Goal: Find contact information: Find specific page/section

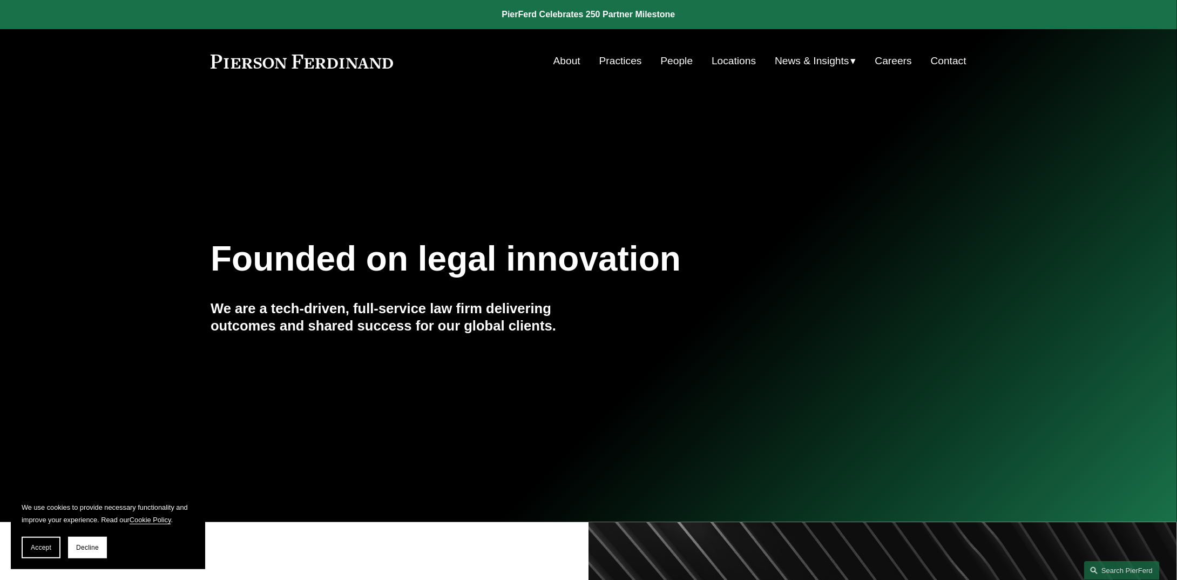
click at [664, 65] on link "People" at bounding box center [677, 61] width 32 height 21
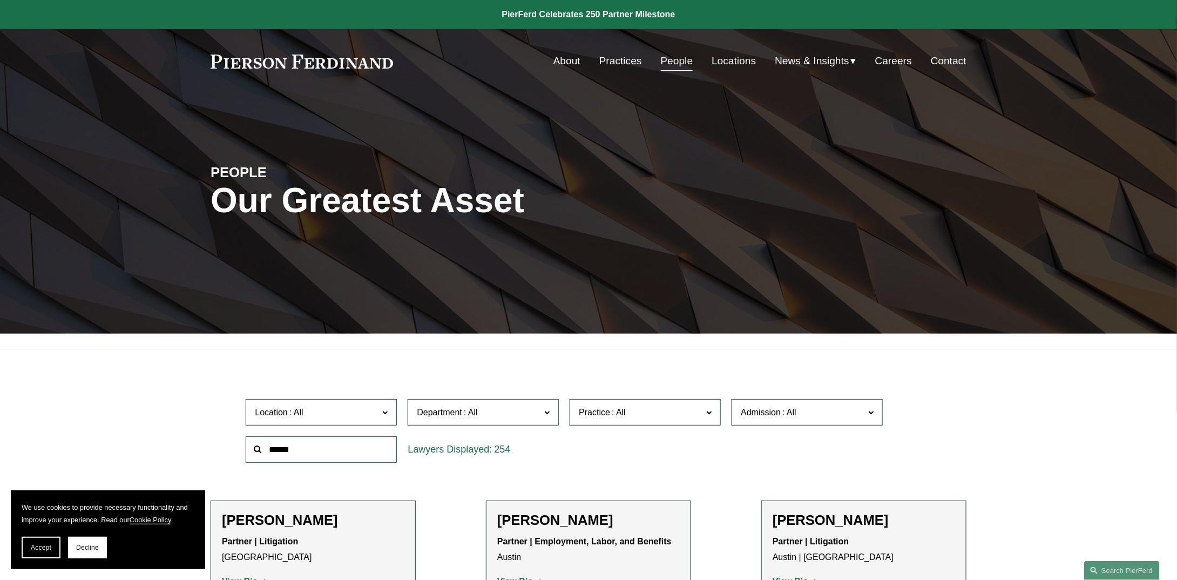
click at [494, 413] on span "Department" at bounding box center [479, 412] width 124 height 15
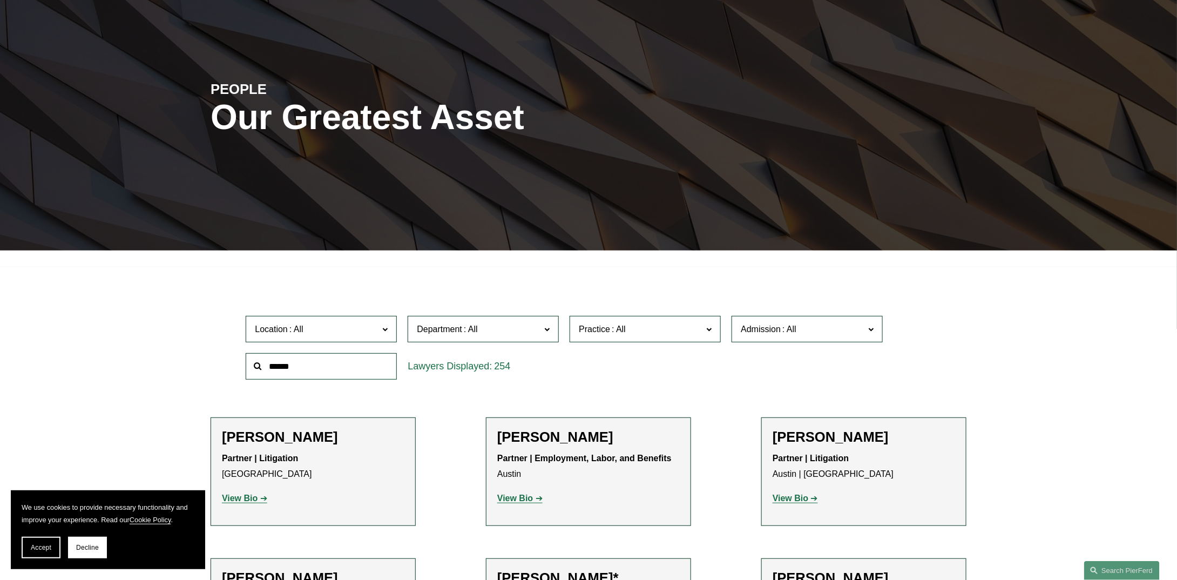
scroll to position [162, 0]
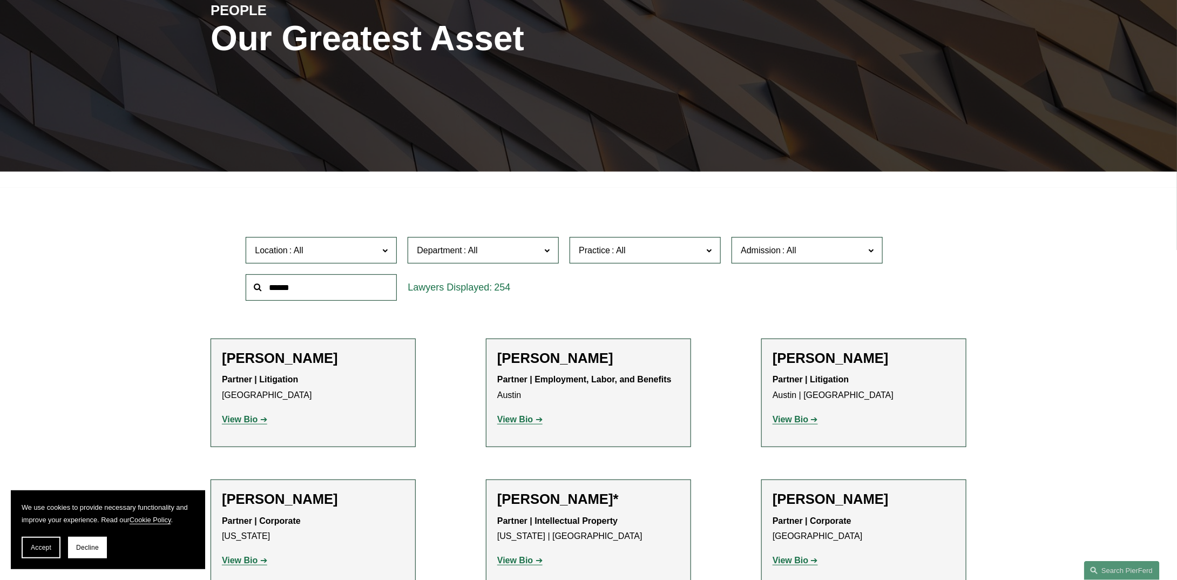
click at [626, 249] on span at bounding box center [618, 250] width 17 height 9
click at [0, 0] on link "Healthcare" at bounding box center [0, 0] width 0 height 0
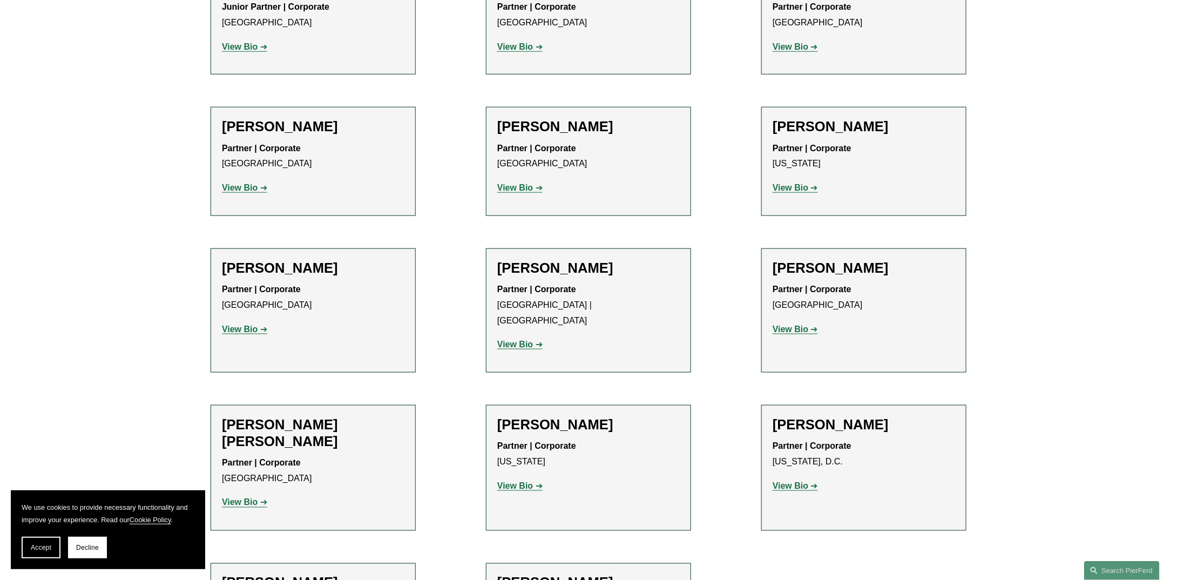
scroll to position [443, 0]
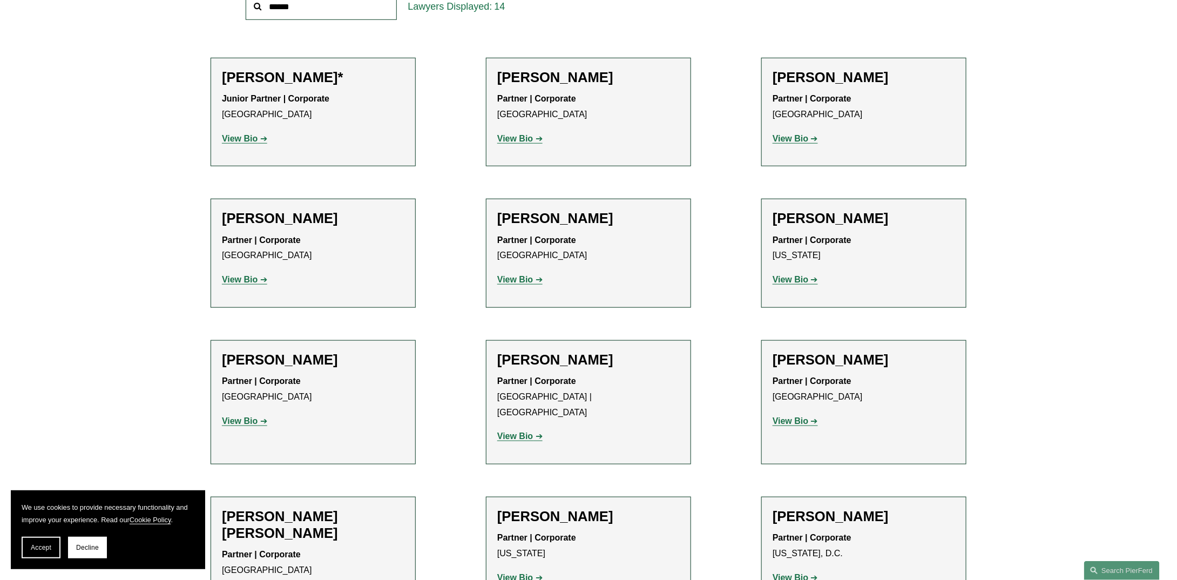
click at [519, 141] on strong "View Bio" at bounding box center [515, 138] width 36 height 9
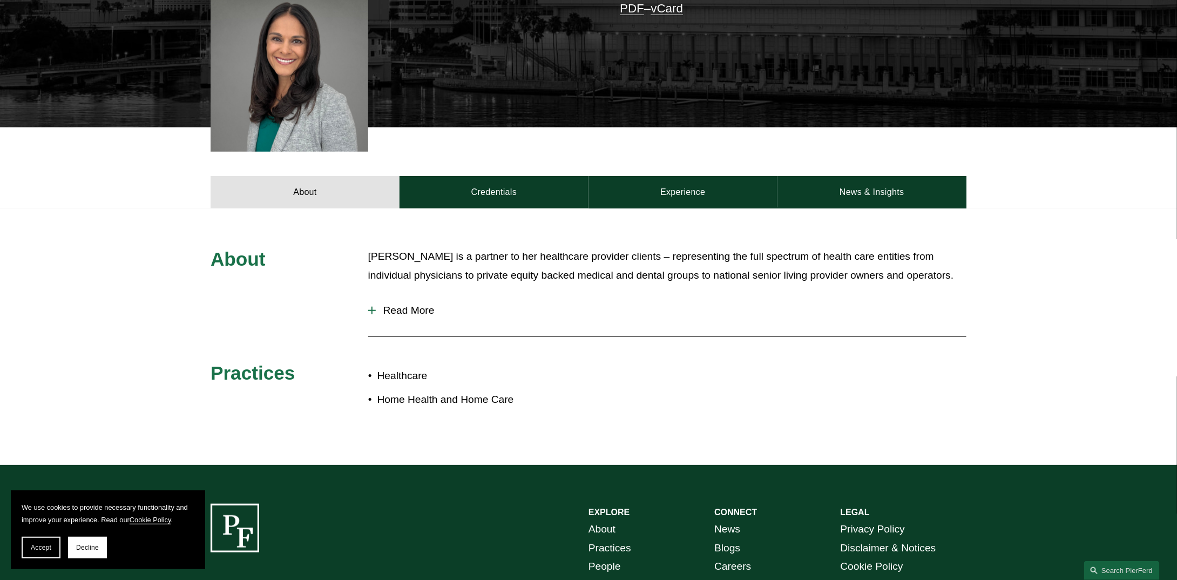
scroll to position [324, 0]
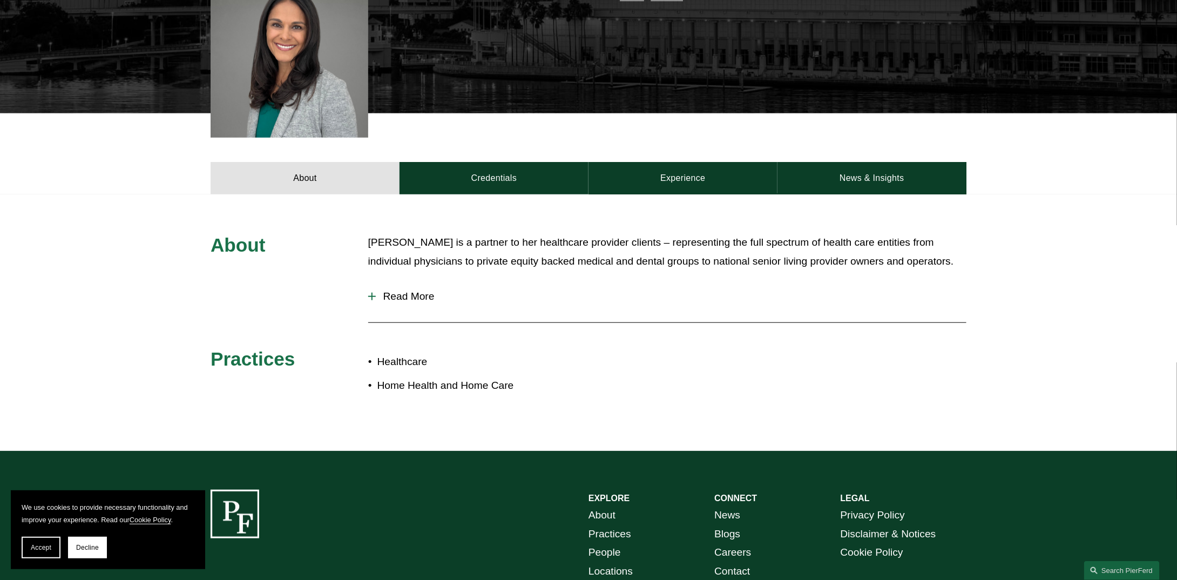
click at [415, 296] on span "Read More" at bounding box center [671, 297] width 591 height 12
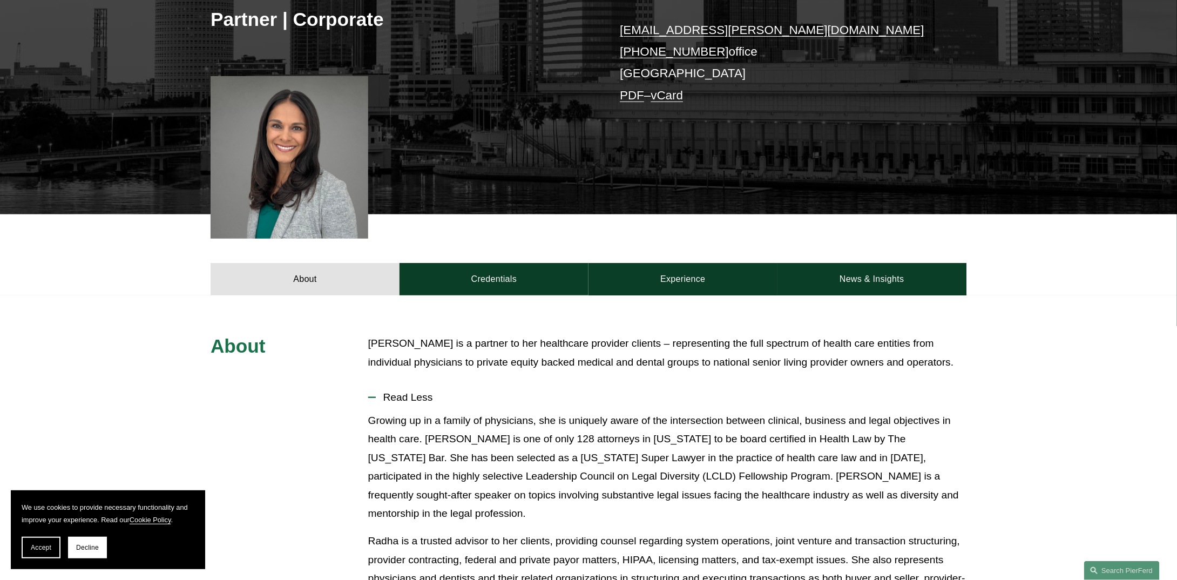
scroll to position [270, 0]
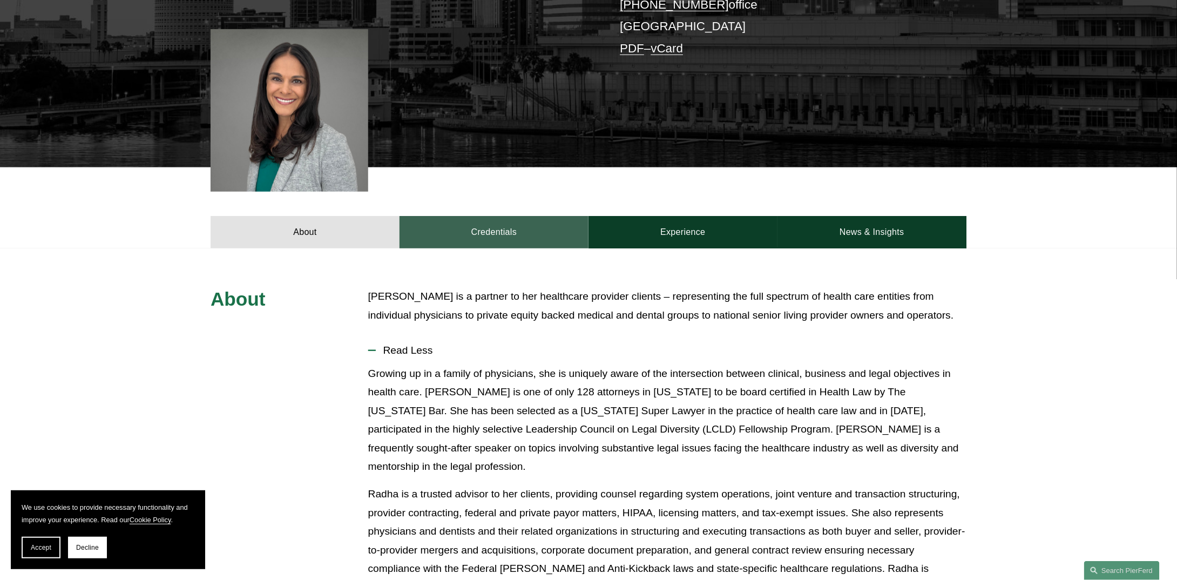
click at [497, 232] on link "Credentials" at bounding box center [494, 232] width 189 height 32
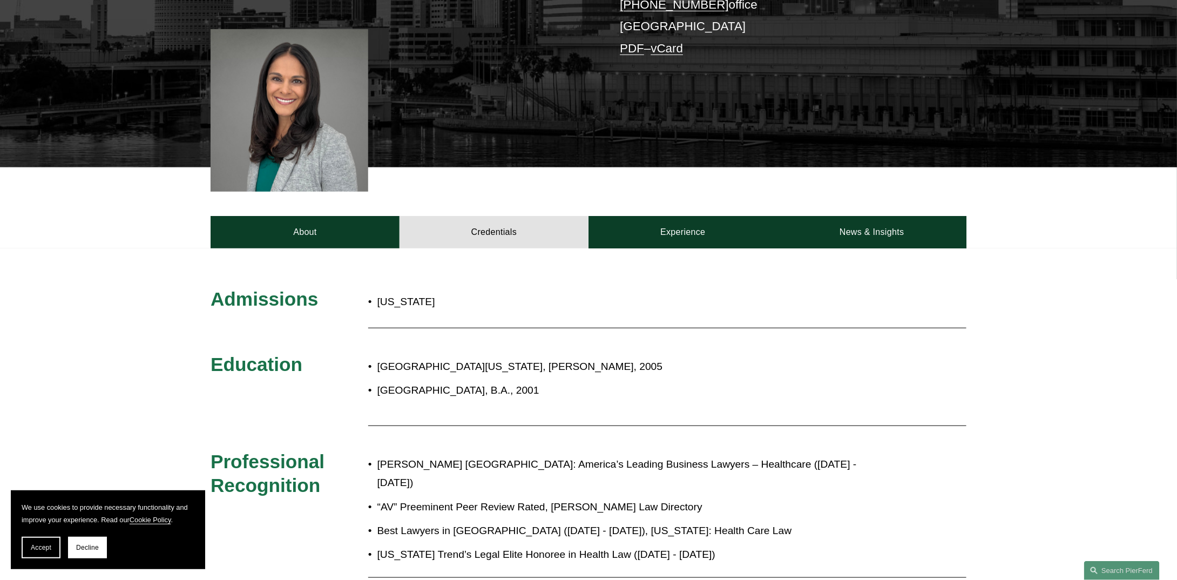
click at [534, 387] on p "Vanderbilt University, B.A., 2001" at bounding box center [624, 390] width 495 height 19
click at [87, 545] on span "Decline" at bounding box center [87, 548] width 23 height 8
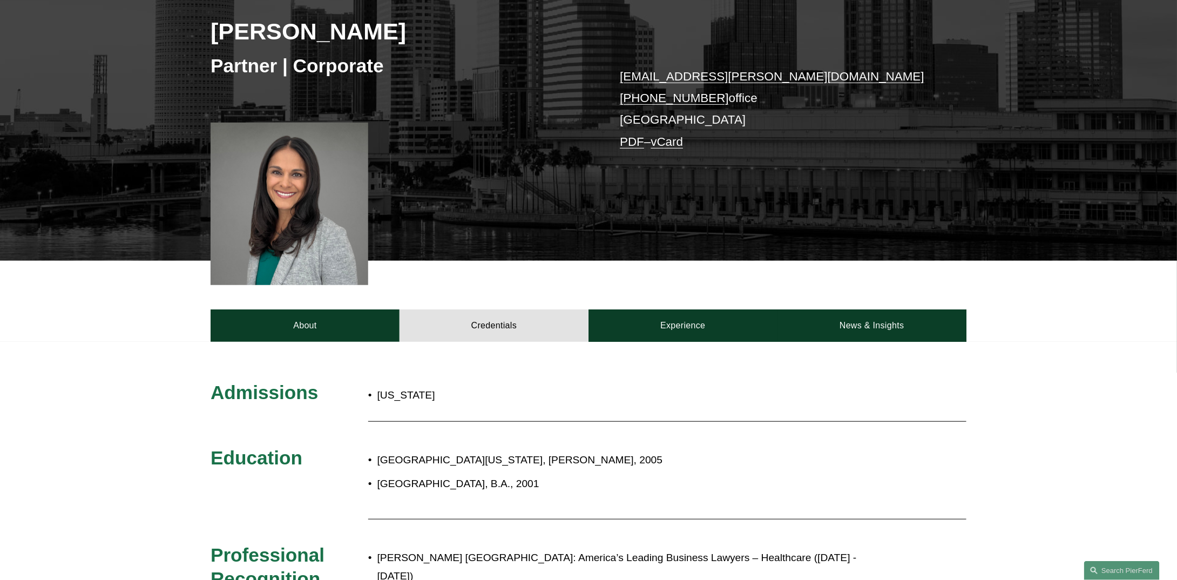
scroll to position [162, 0]
